Goal: Use online tool/utility: Utilize a website feature to perform a specific function

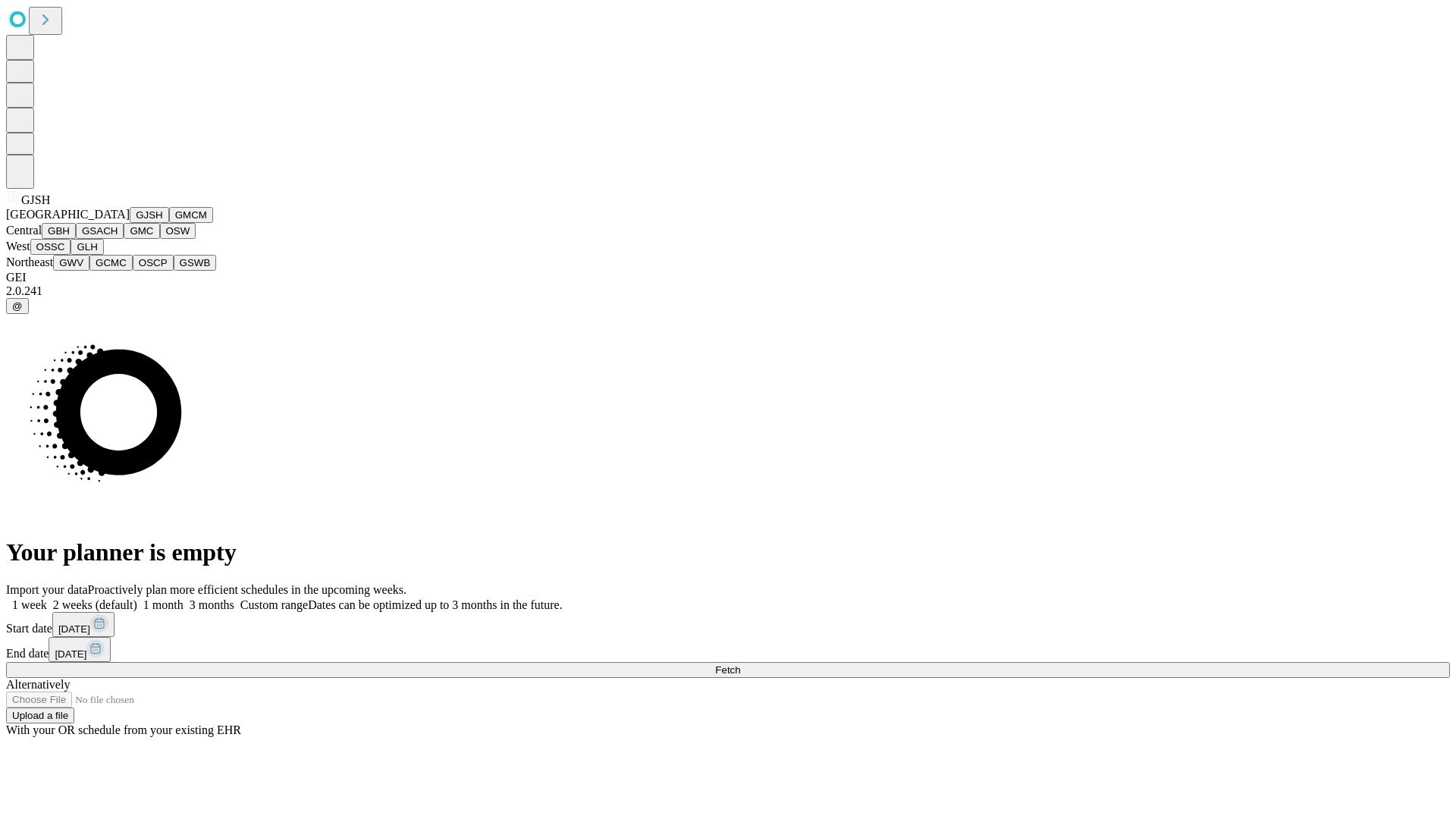
click at [129, 223] on button "GJSH" at bounding box center [149, 215] width 39 height 16
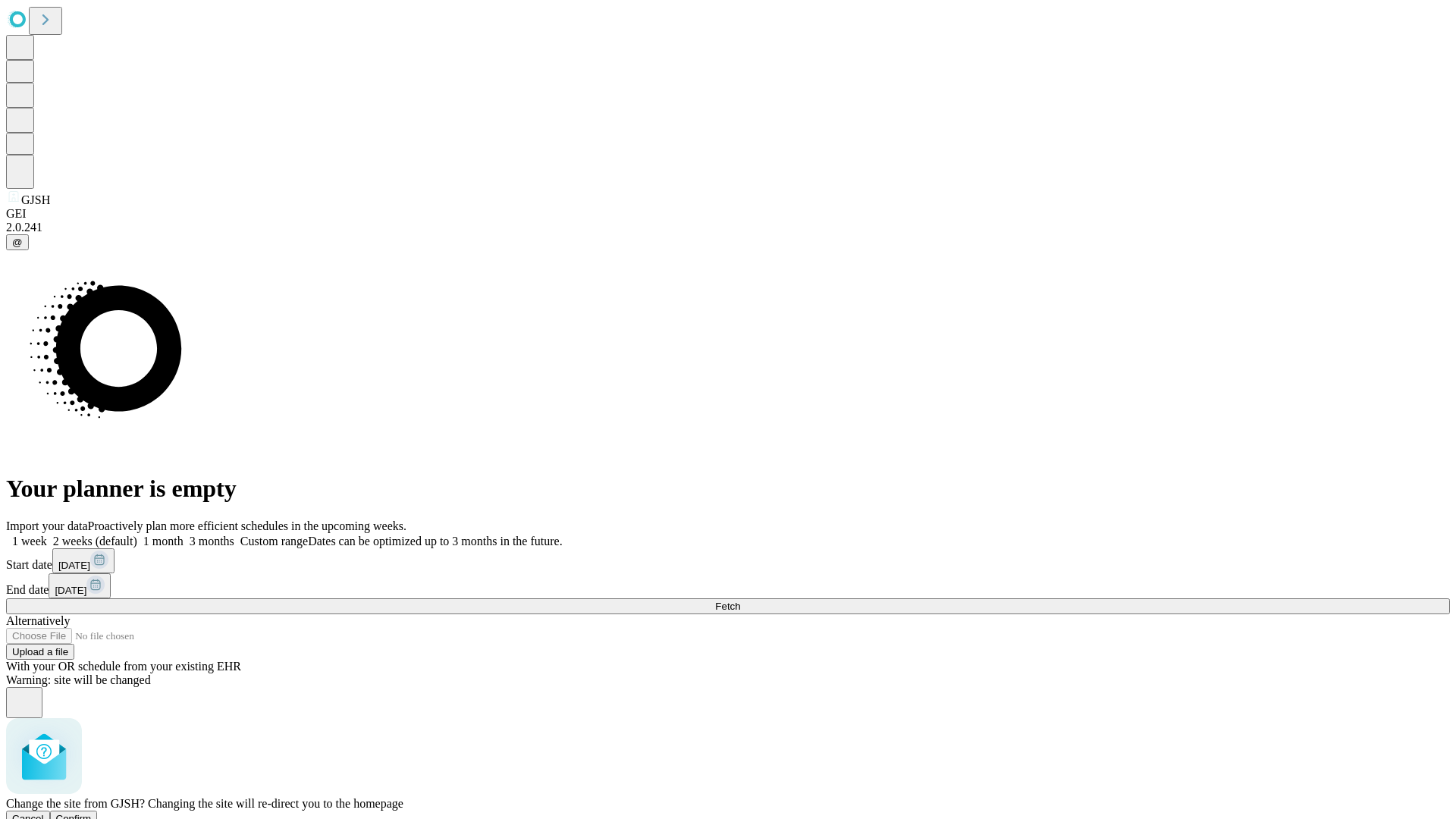
click at [92, 813] on span "Confirm" at bounding box center [74, 818] width 36 height 11
click at [137, 535] on label "2 weeks (default)" at bounding box center [92, 541] width 90 height 13
click at [740, 600] on span "Fetch" at bounding box center [727, 605] width 25 height 11
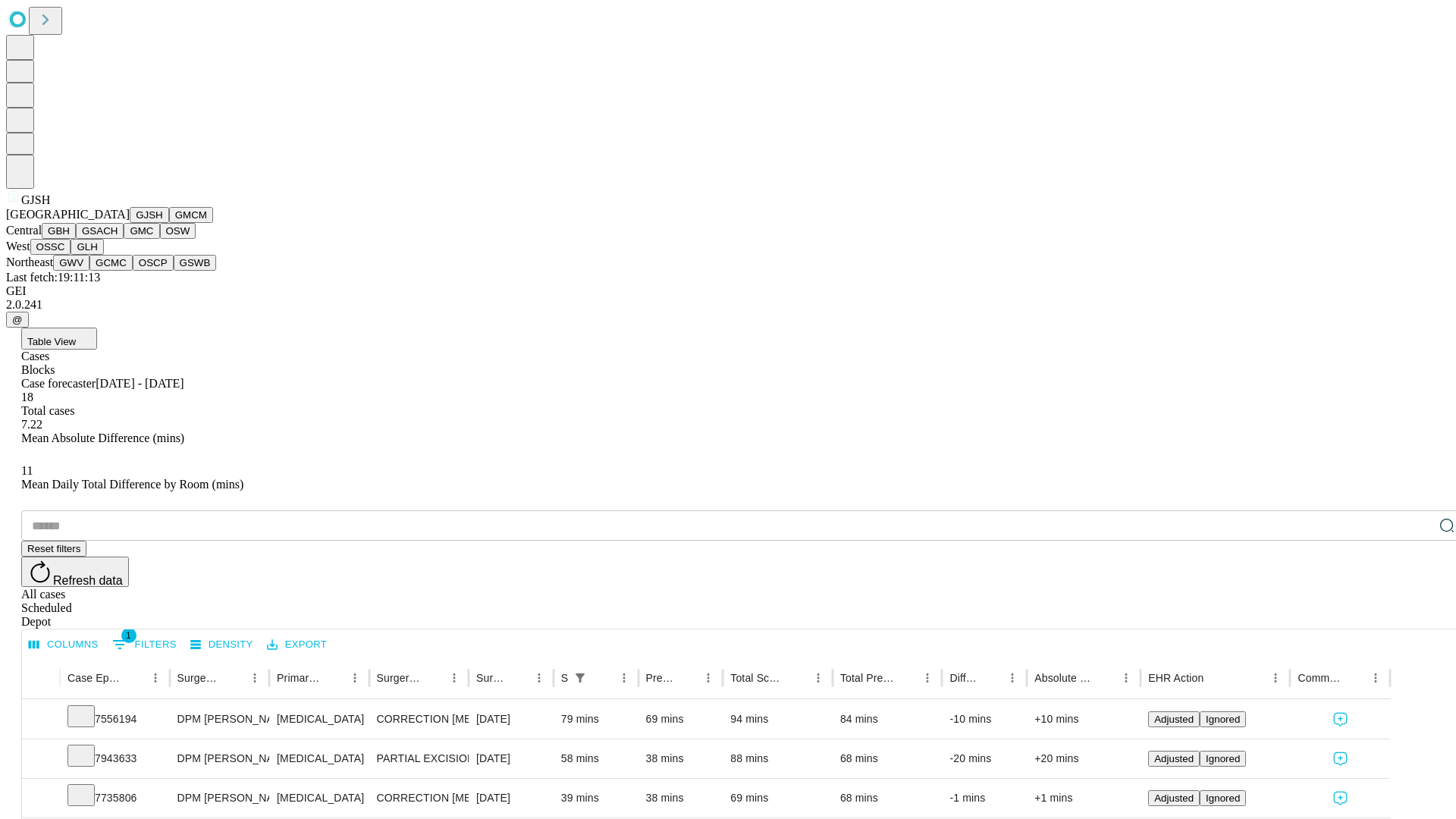
click at [169, 223] on button "GMCM" at bounding box center [192, 215] width 44 height 16
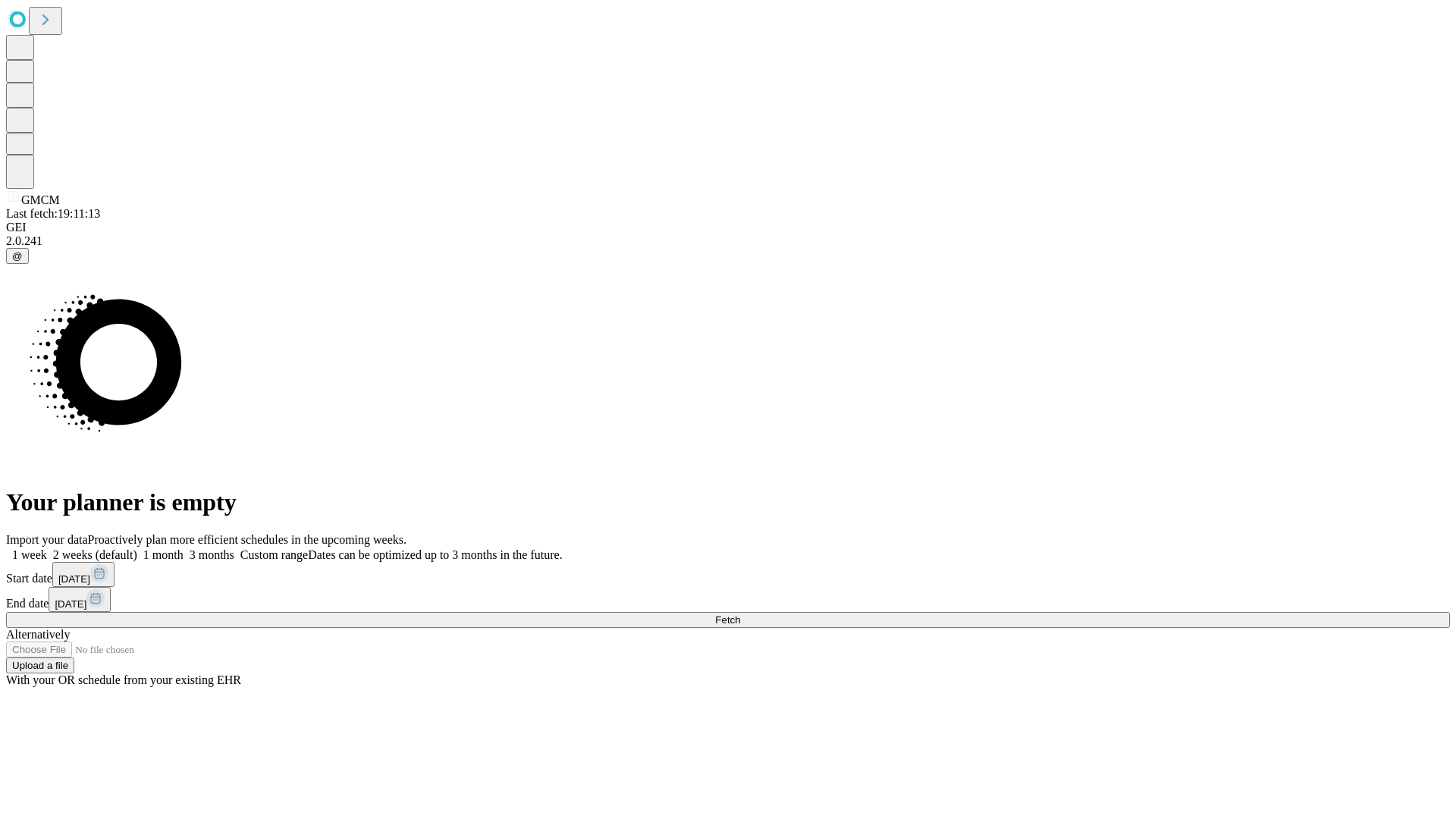
click at [740, 614] on span "Fetch" at bounding box center [727, 619] width 25 height 11
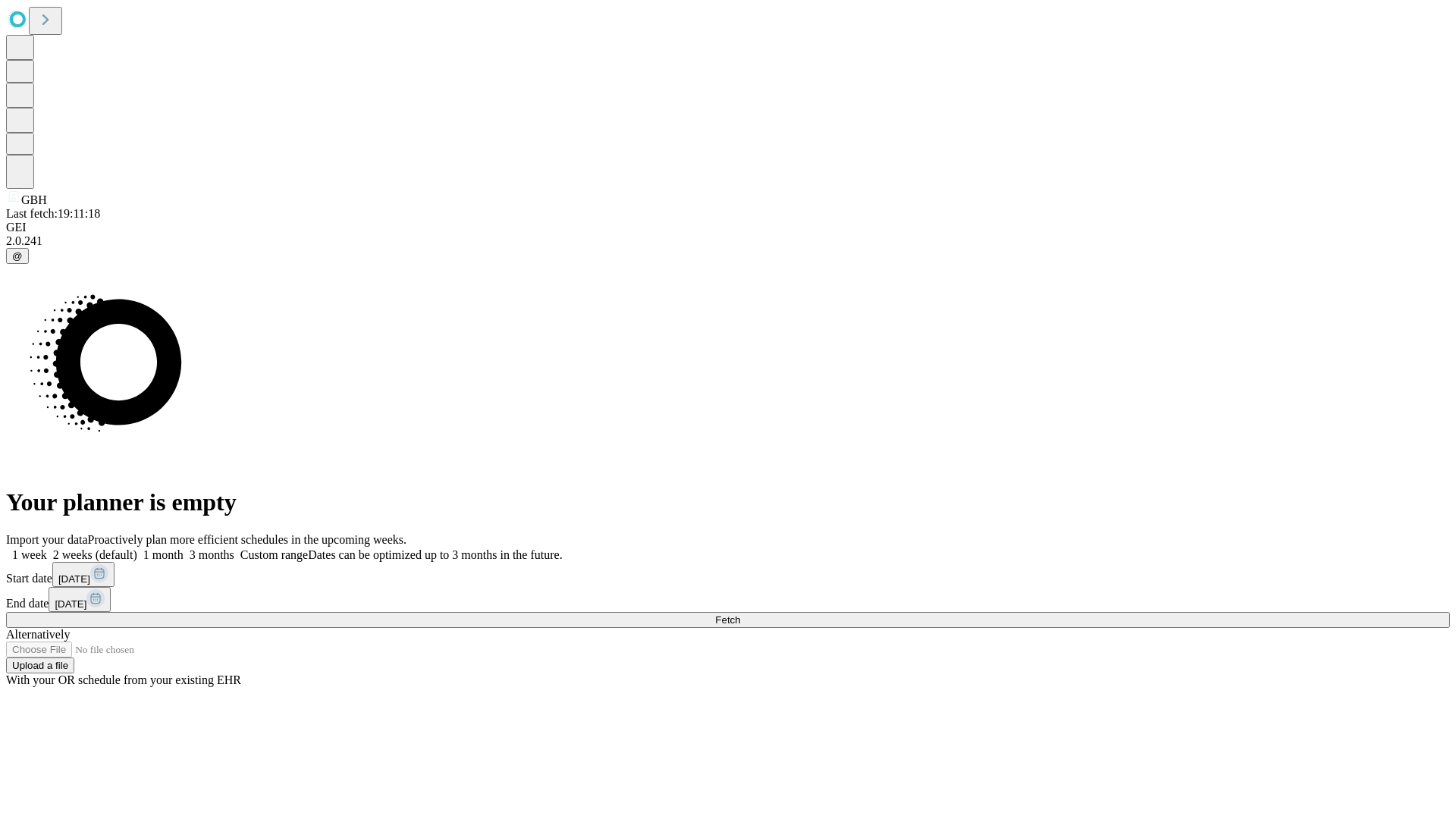
click at [137, 548] on label "2 weeks (default)" at bounding box center [92, 554] width 90 height 13
click at [740, 614] on span "Fetch" at bounding box center [727, 619] width 25 height 11
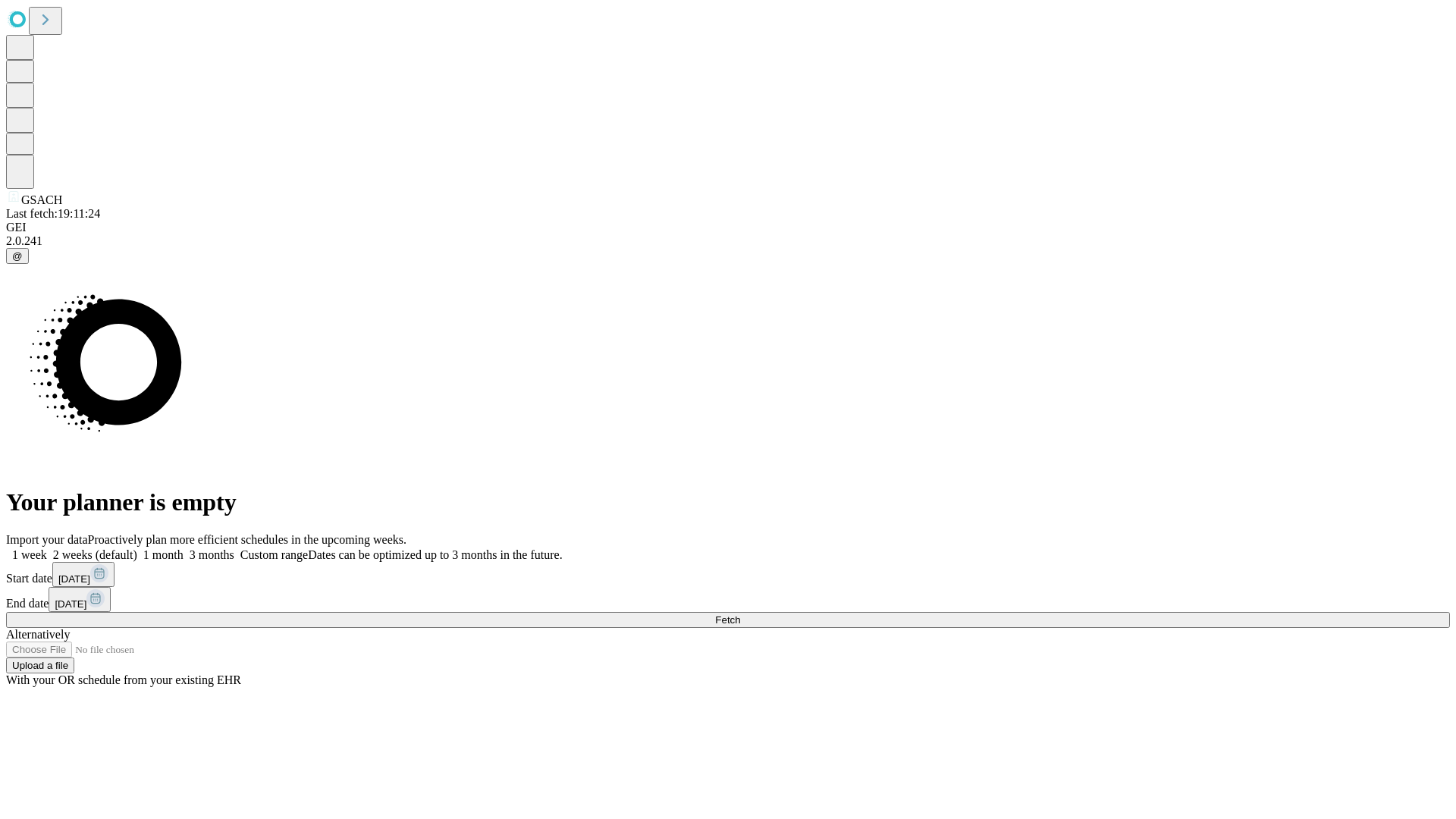
click at [740, 614] on span "Fetch" at bounding box center [727, 619] width 25 height 11
click at [137, 548] on label "2 weeks (default)" at bounding box center [92, 554] width 90 height 13
click at [740, 614] on span "Fetch" at bounding box center [727, 619] width 25 height 11
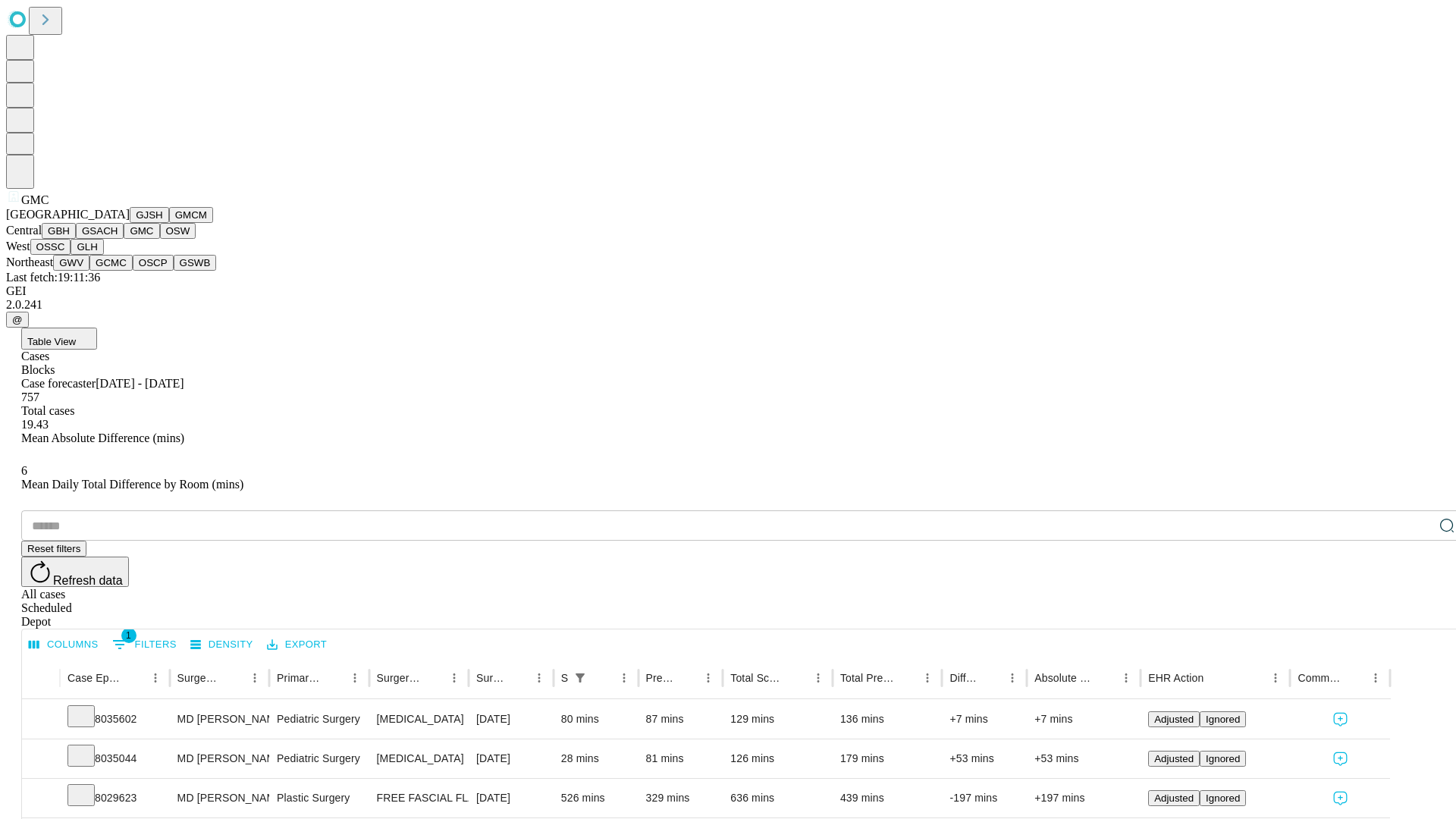
click at [160, 239] on button "OSW" at bounding box center [178, 231] width 37 height 16
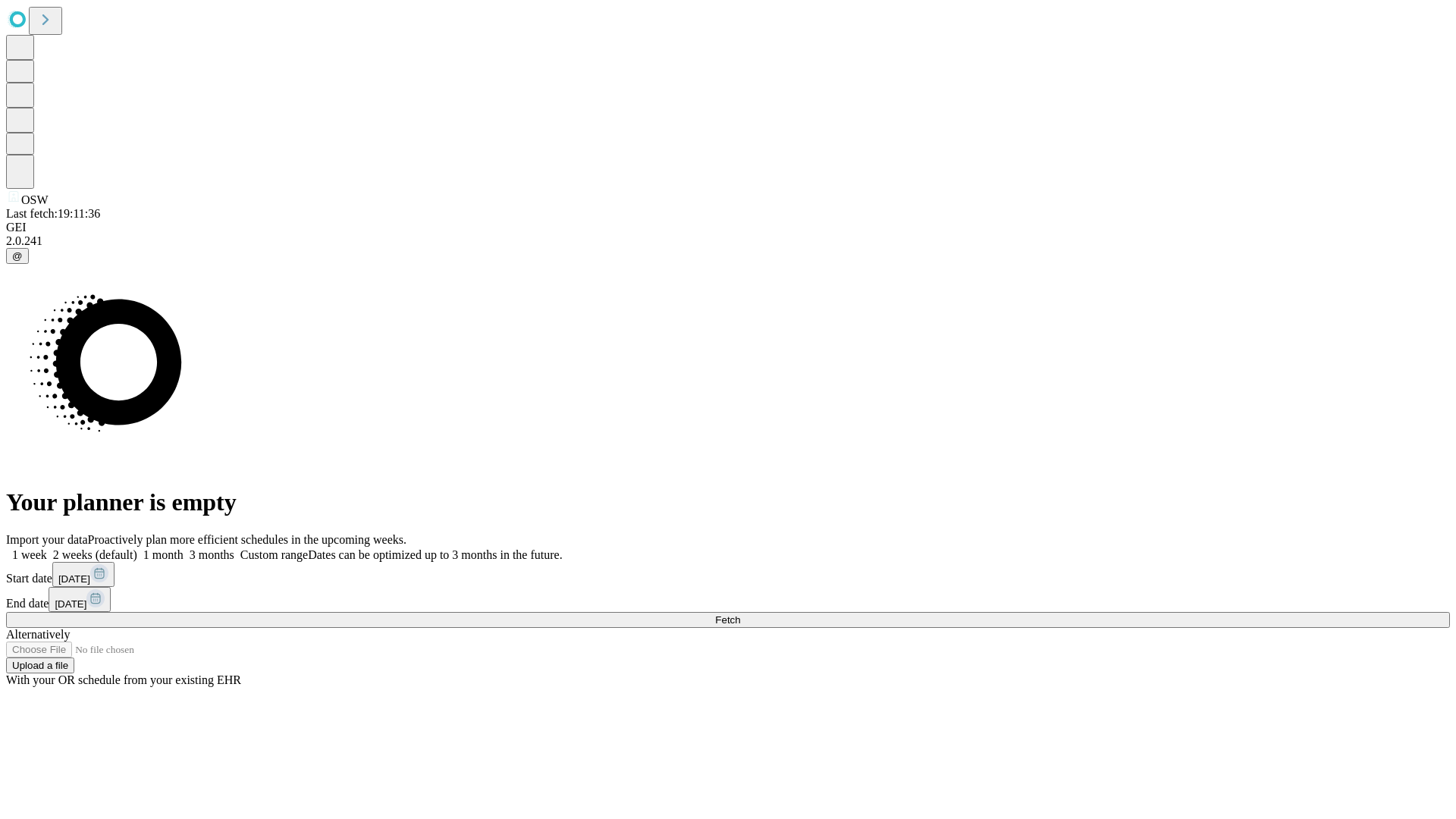
click at [137, 548] on label "2 weeks (default)" at bounding box center [92, 554] width 90 height 13
click at [740, 614] on span "Fetch" at bounding box center [727, 619] width 25 height 11
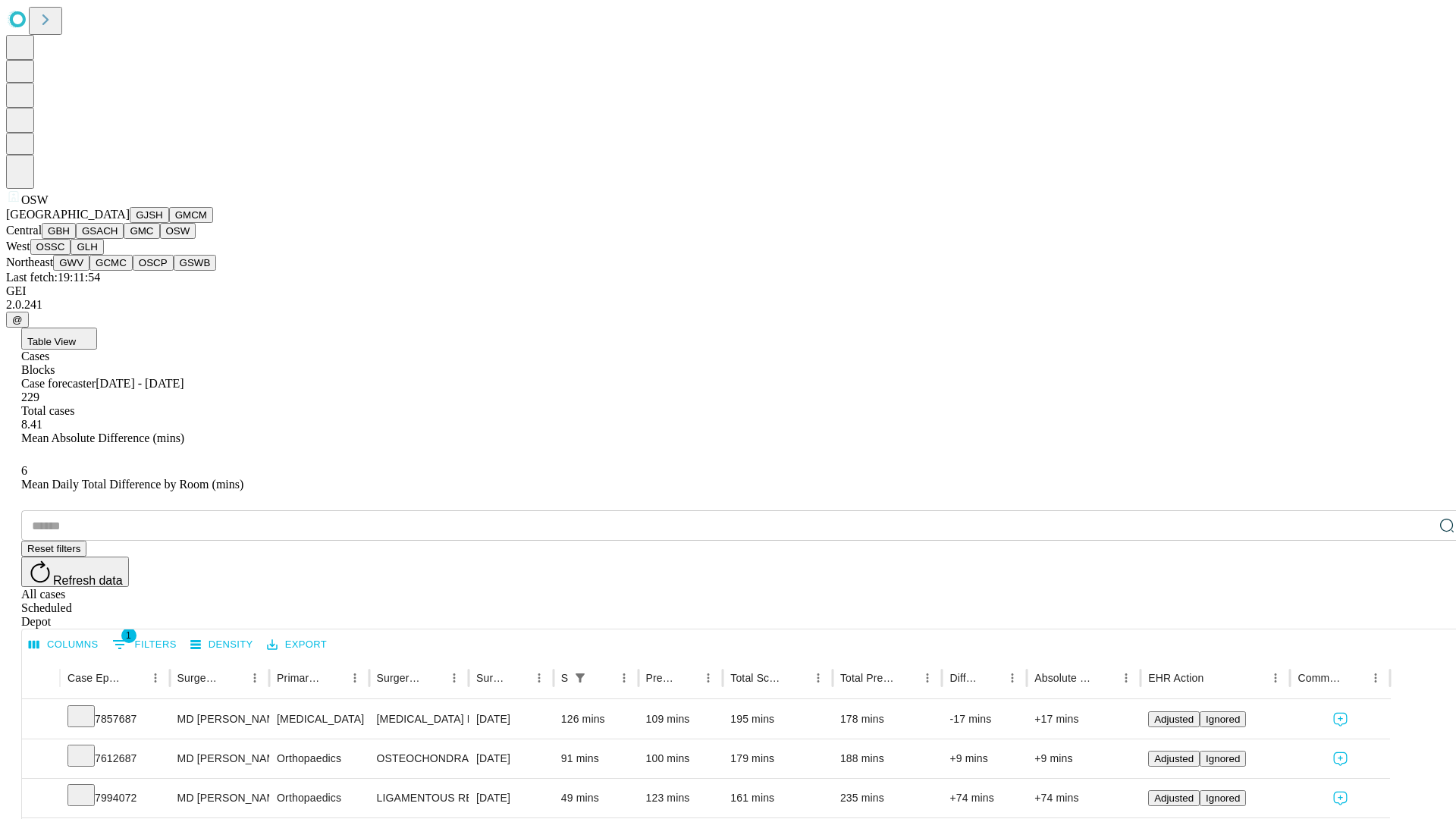
click at [72, 255] on button "OSSC" at bounding box center [51, 247] width 41 height 16
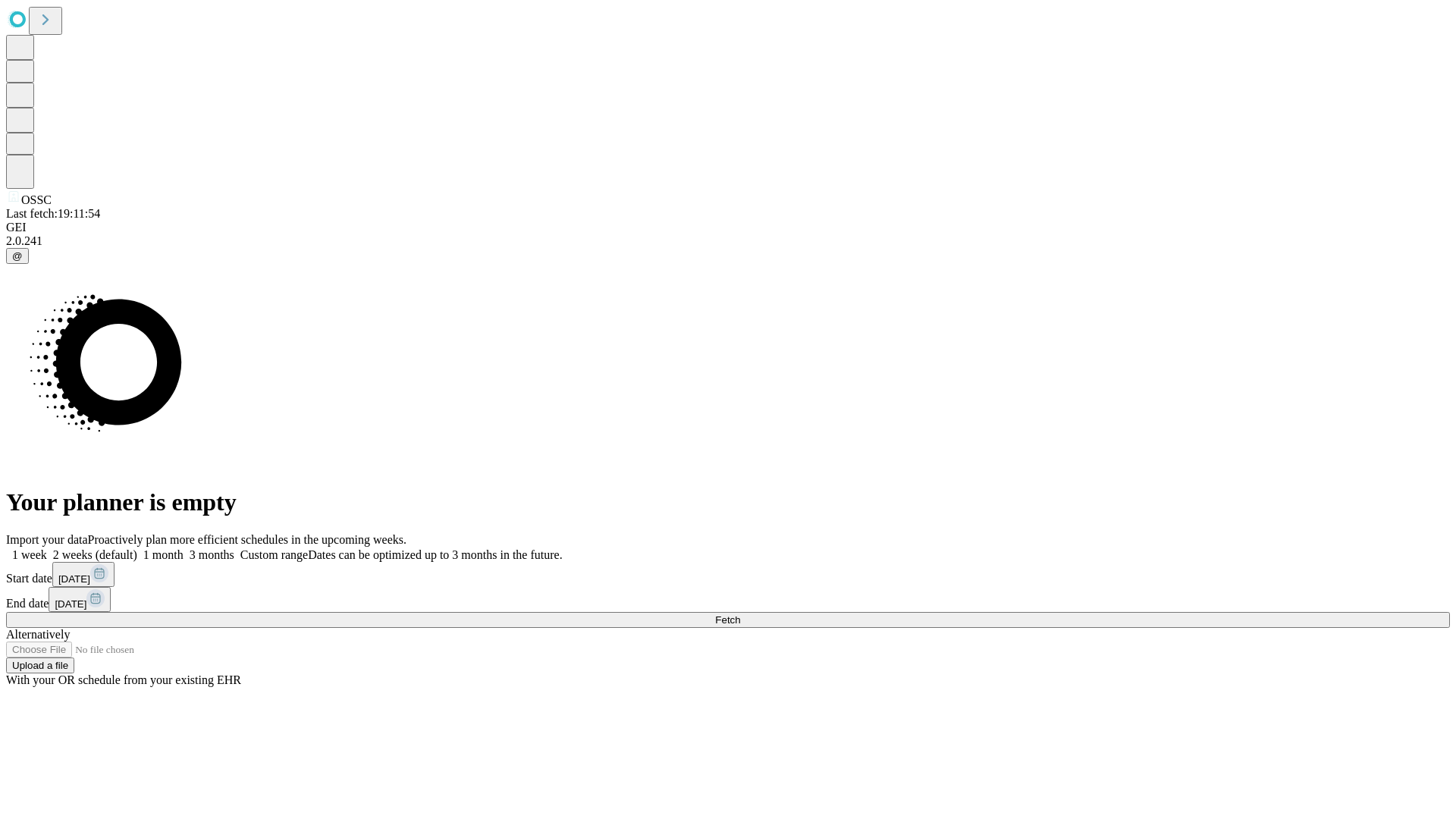
click at [137, 548] on label "2 weeks (default)" at bounding box center [92, 554] width 90 height 13
click at [740, 614] on span "Fetch" at bounding box center [727, 619] width 25 height 11
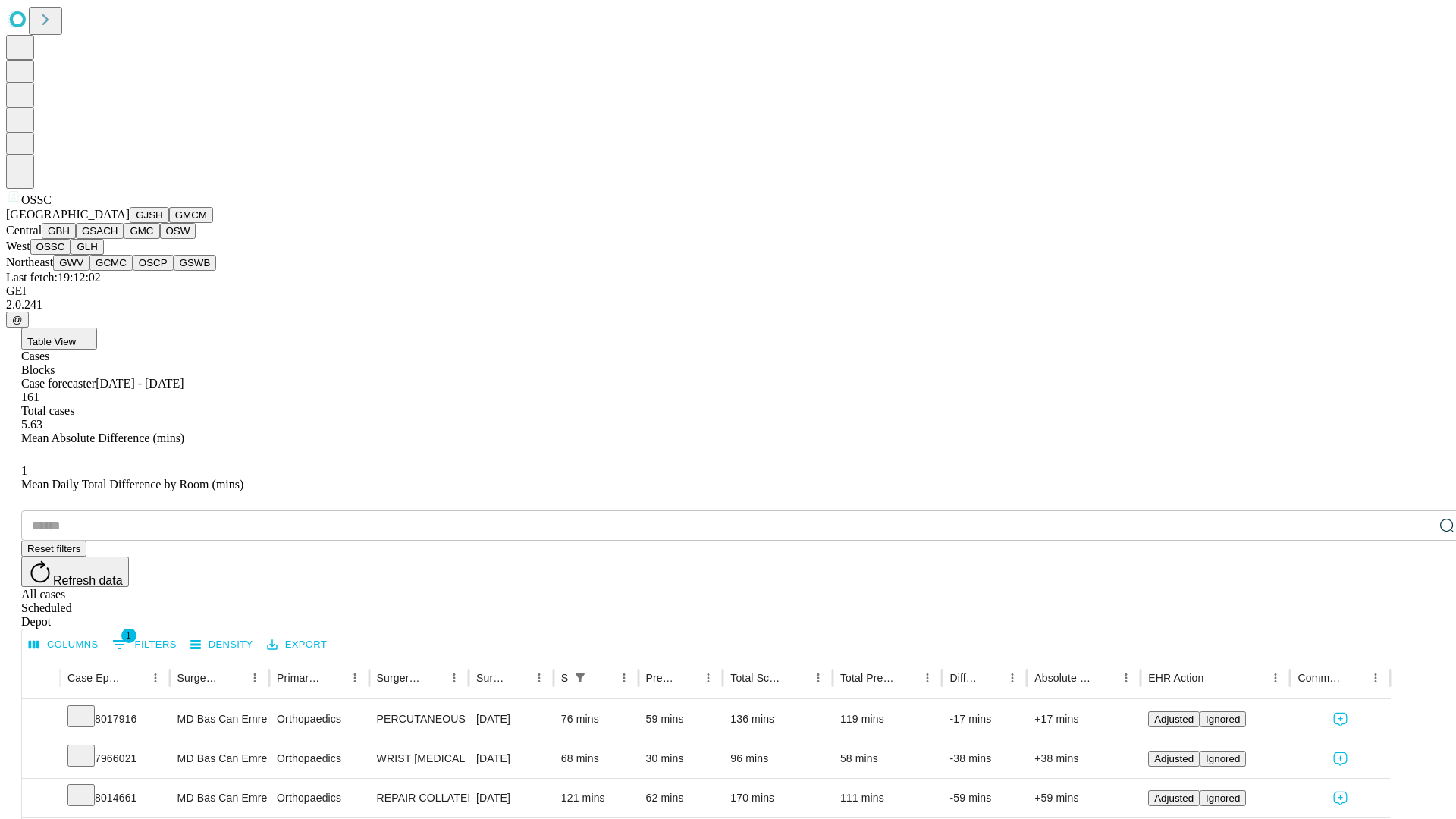
click at [103, 255] on button "GLH" at bounding box center [87, 247] width 32 height 16
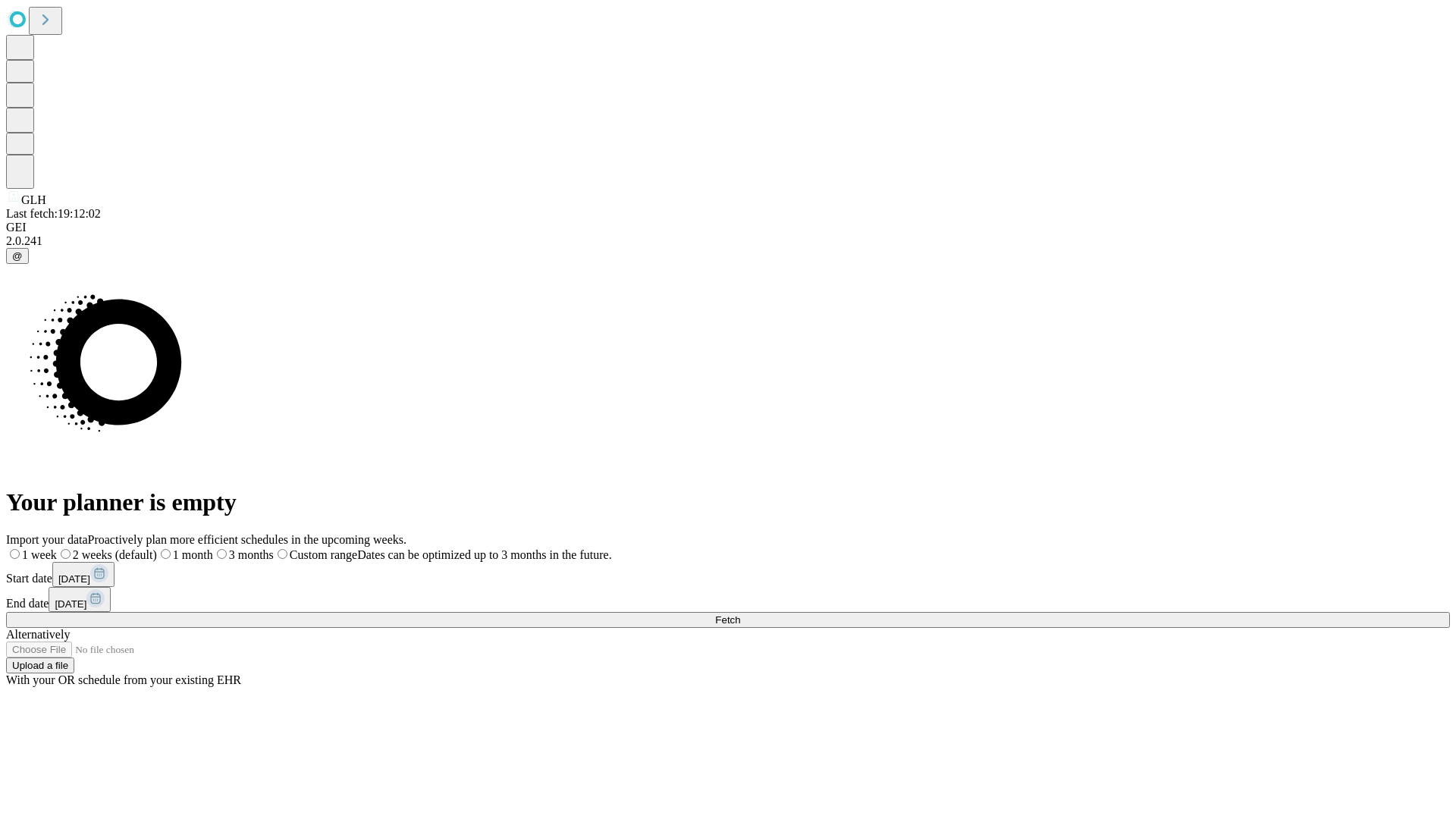
click at [157, 548] on label "2 weeks (default)" at bounding box center [107, 554] width 100 height 13
click at [740, 614] on span "Fetch" at bounding box center [727, 619] width 25 height 11
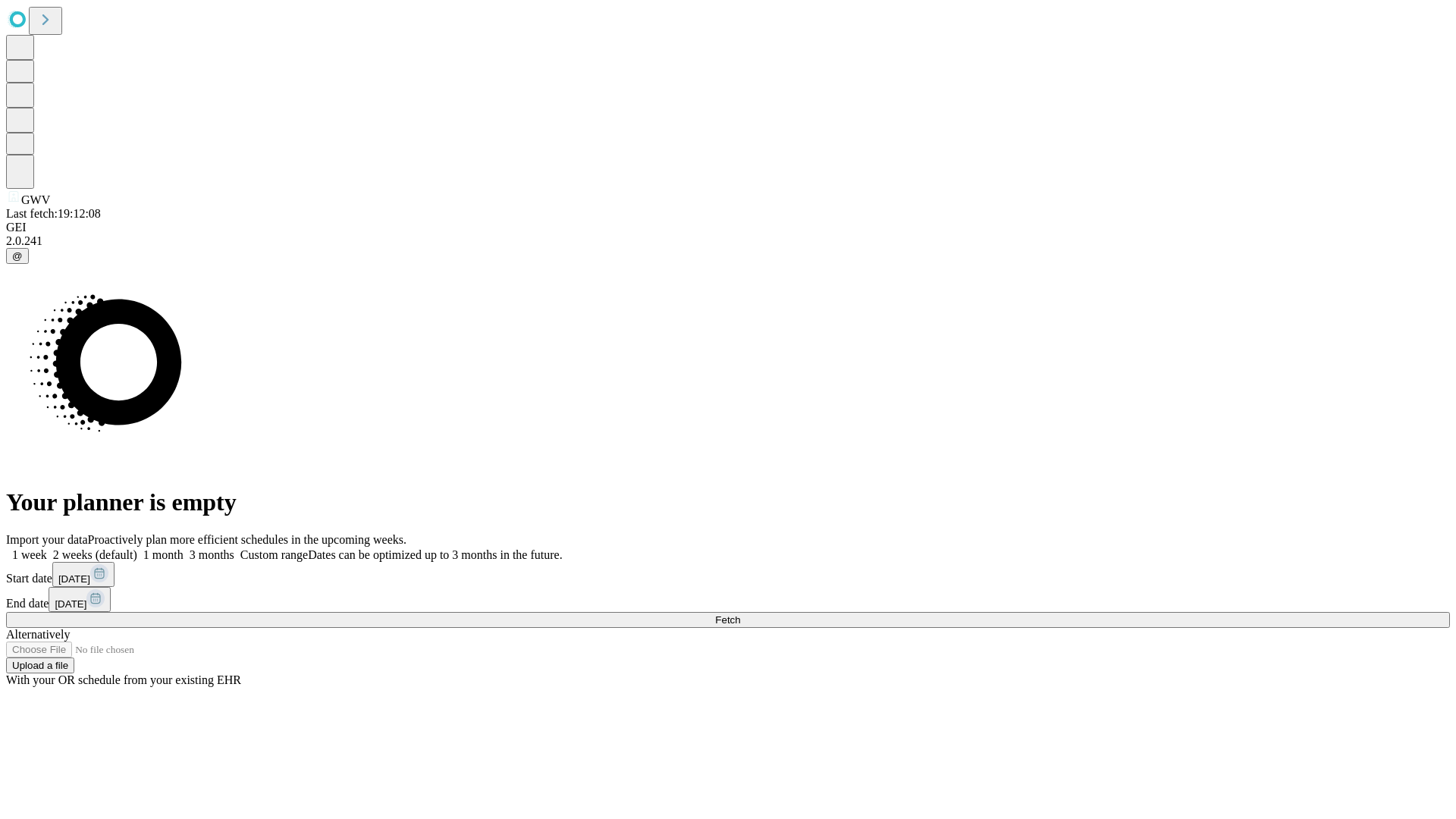
click at [137, 548] on label "2 weeks (default)" at bounding box center [92, 554] width 90 height 13
click at [740, 614] on span "Fetch" at bounding box center [727, 619] width 25 height 11
click at [137, 548] on label "2 weeks (default)" at bounding box center [92, 554] width 90 height 13
click at [740, 614] on span "Fetch" at bounding box center [727, 619] width 25 height 11
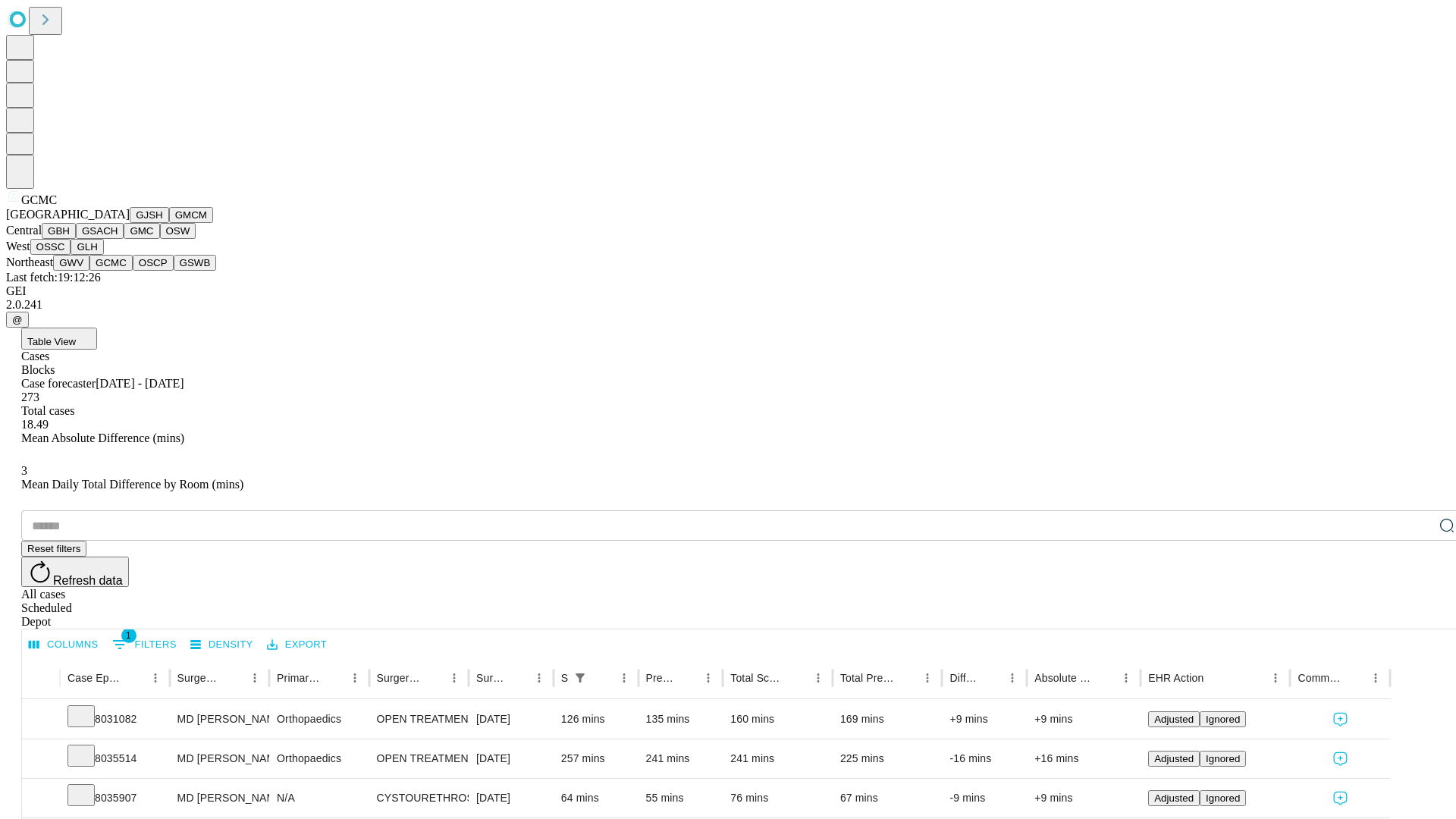
click at [133, 271] on button "OSCP" at bounding box center [153, 262] width 41 height 16
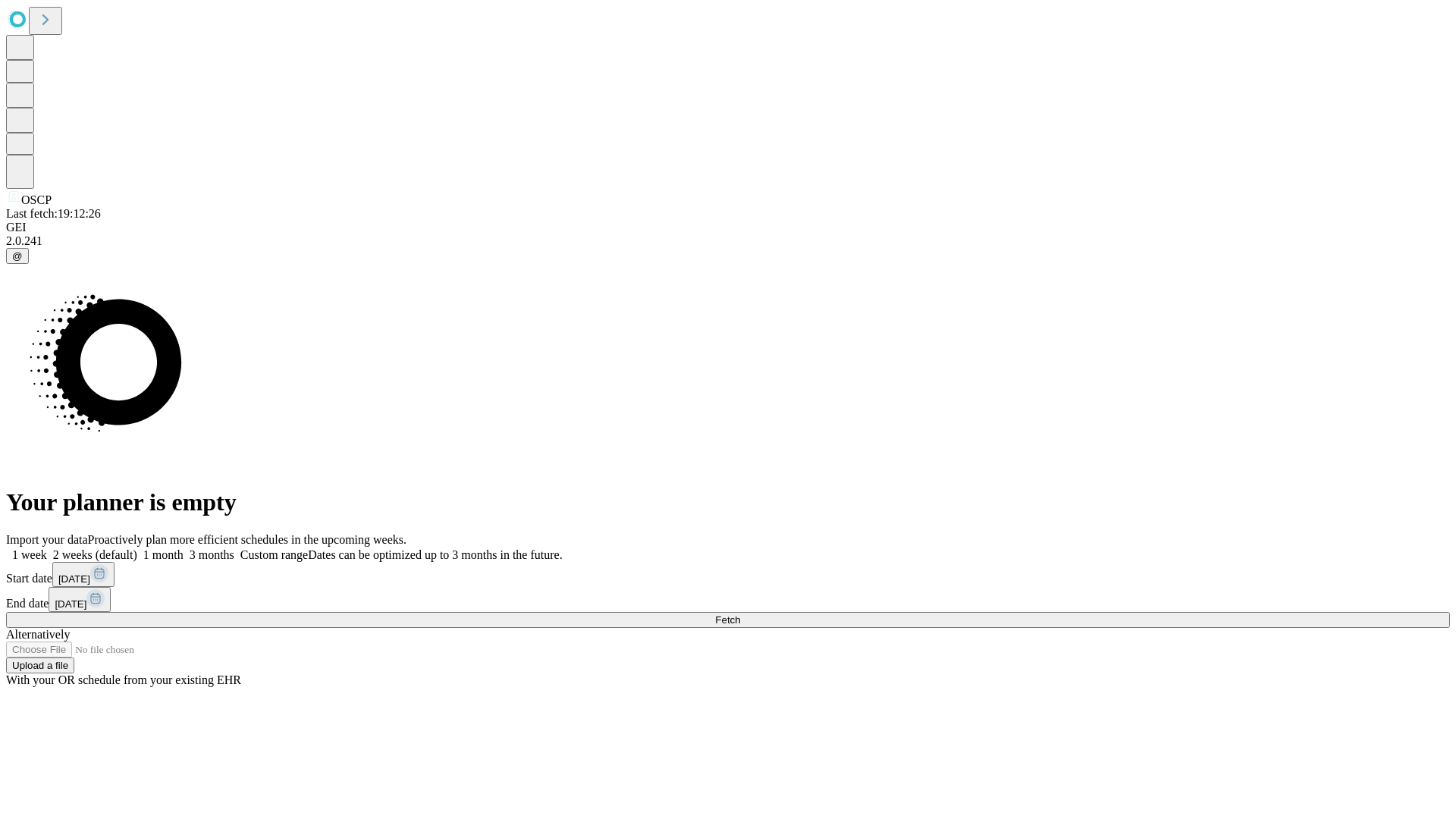
click at [137, 548] on label "2 weeks (default)" at bounding box center [92, 554] width 90 height 13
click at [740, 614] on span "Fetch" at bounding box center [727, 619] width 25 height 11
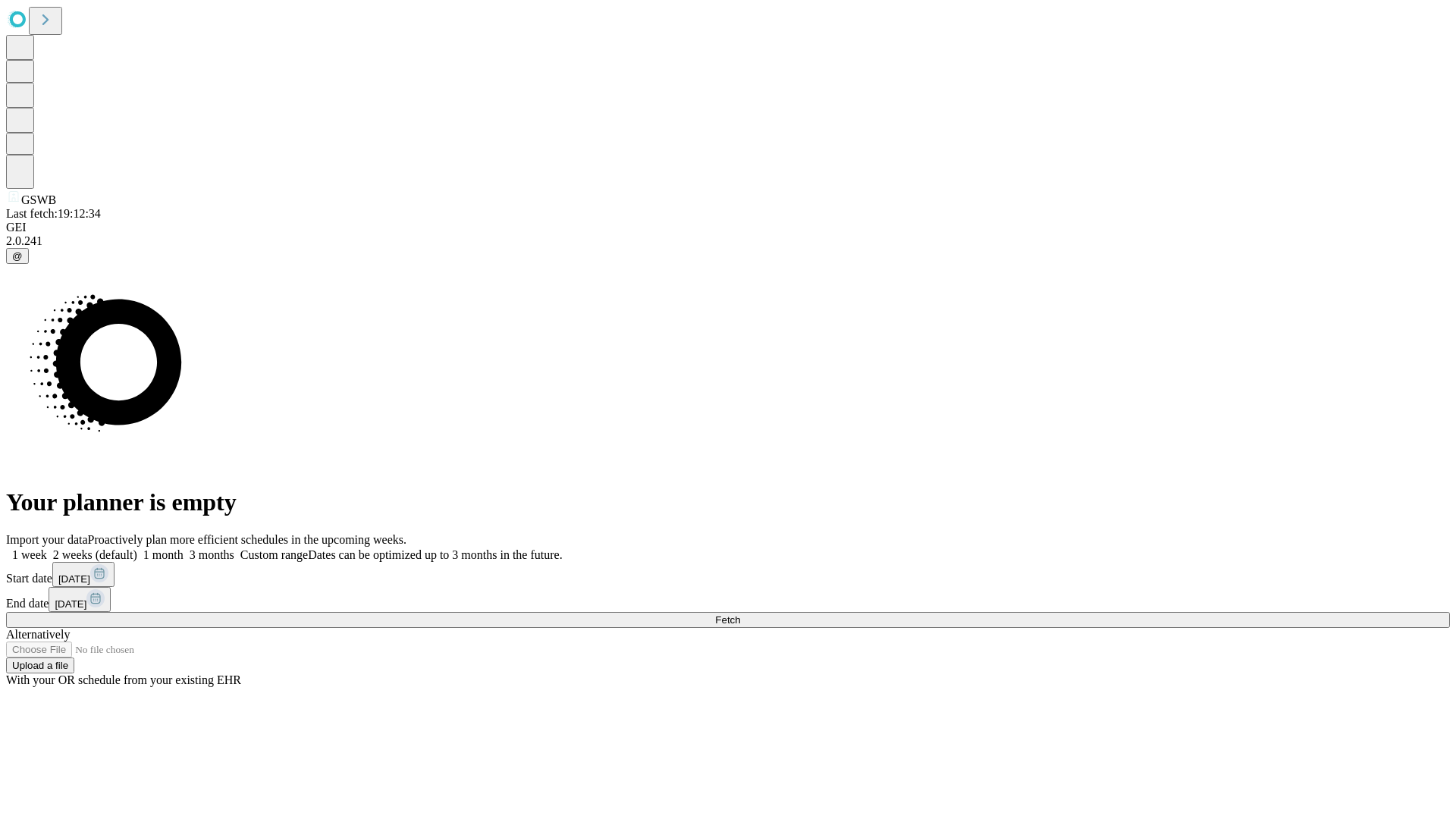
click at [137, 548] on label "2 weeks (default)" at bounding box center [92, 554] width 90 height 13
click at [740, 614] on span "Fetch" at bounding box center [727, 619] width 25 height 11
